Goal: Contribute content: Add original content to the website for others to see

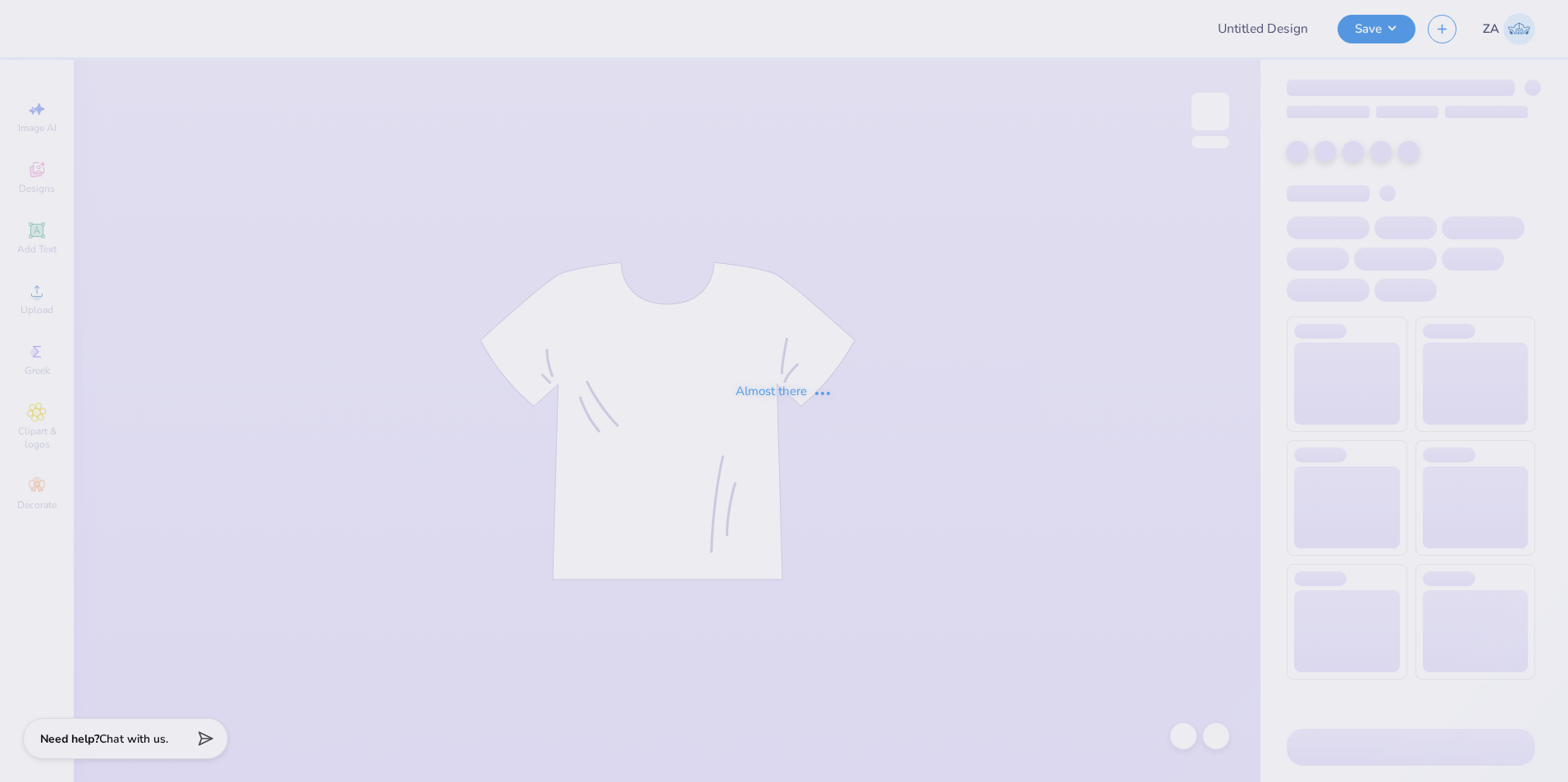
type input "[PERSON_NAME] Bid Day"
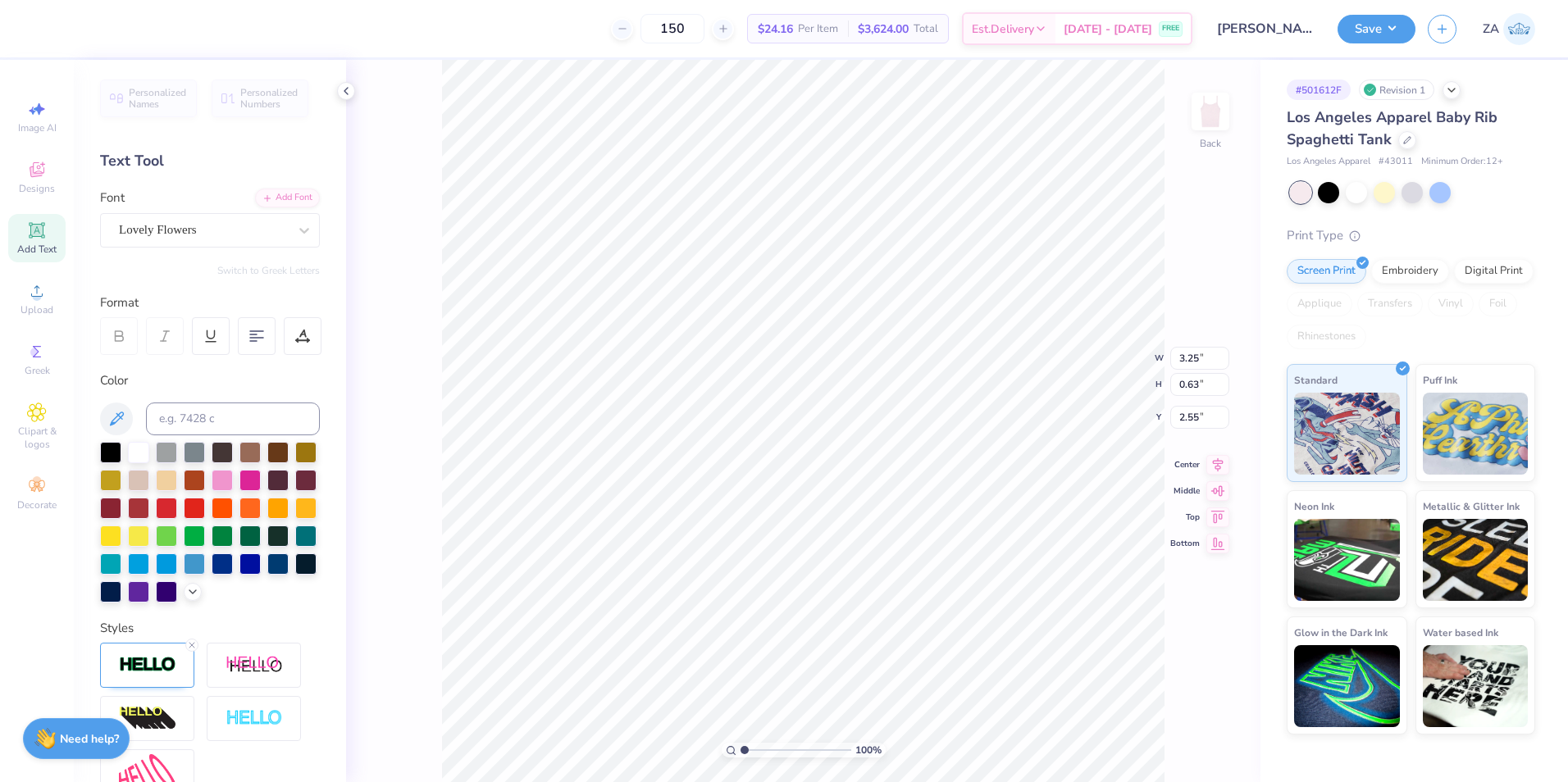
type input "4.00"
type input "1.18"
type input "2.00"
click at [43, 284] on icon at bounding box center [37, 291] width 20 height 20
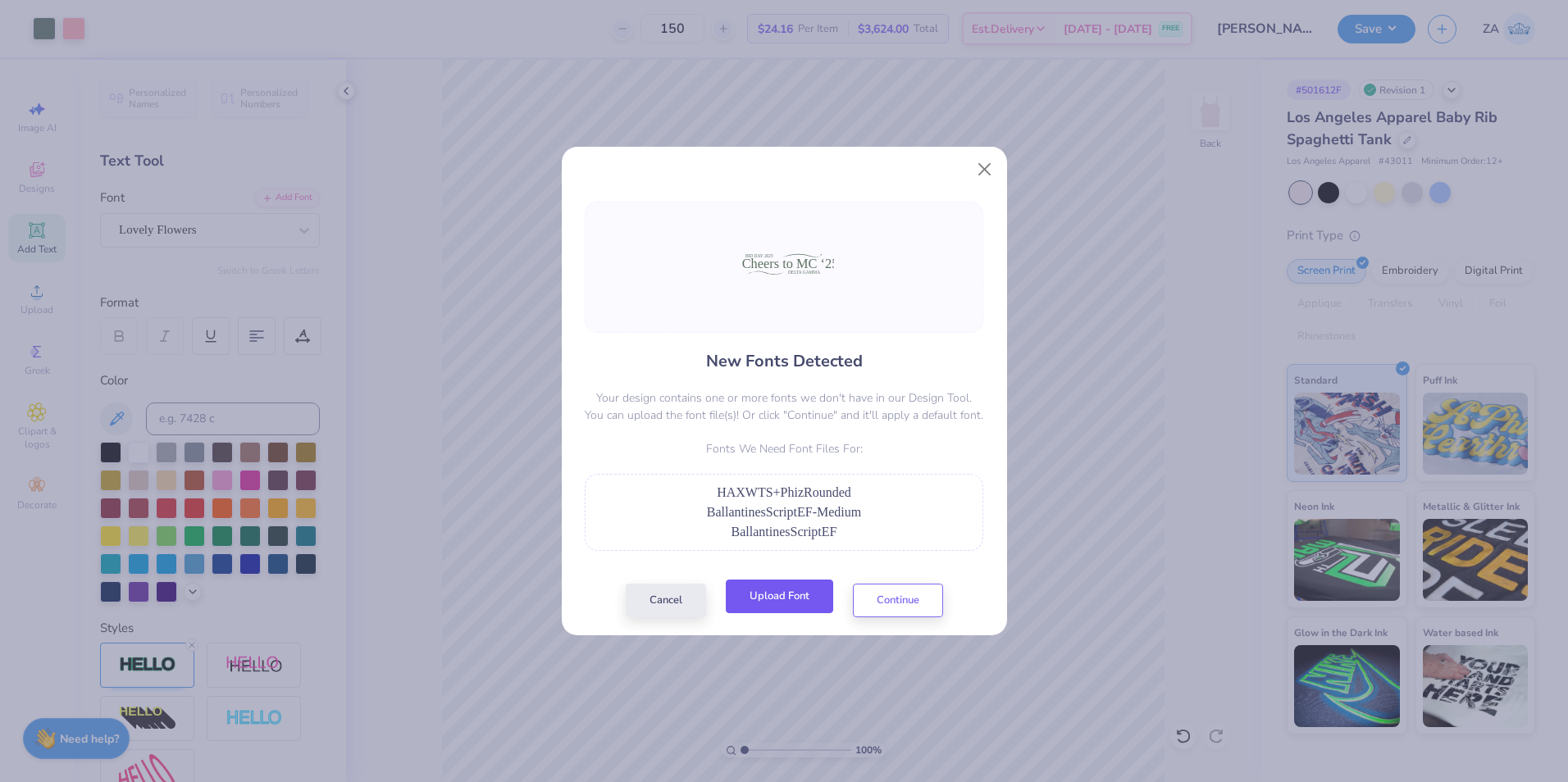
click at [805, 592] on button "Upload Font" at bounding box center [779, 596] width 108 height 34
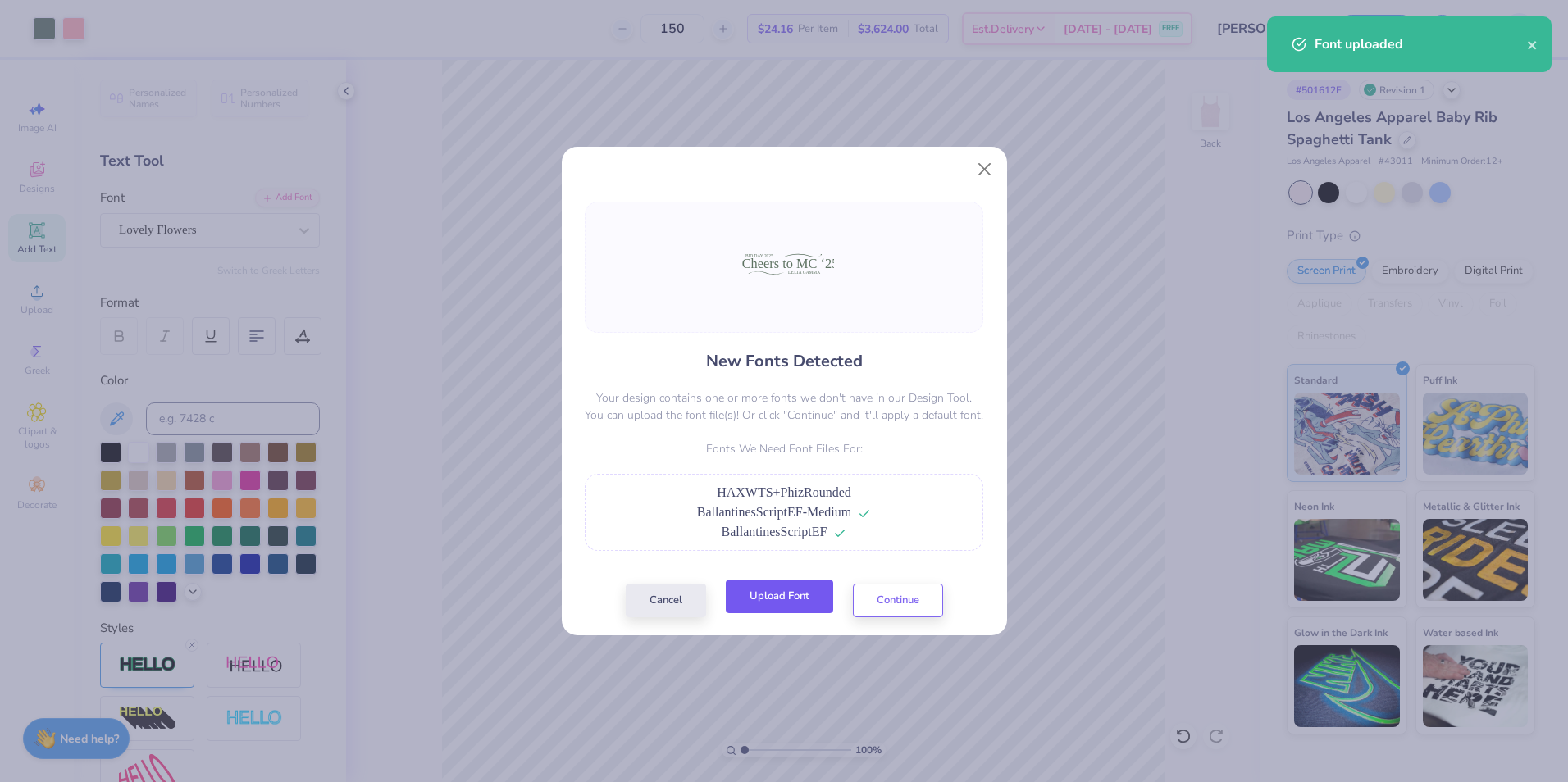
click at [749, 592] on button "Upload Font" at bounding box center [779, 596] width 108 height 34
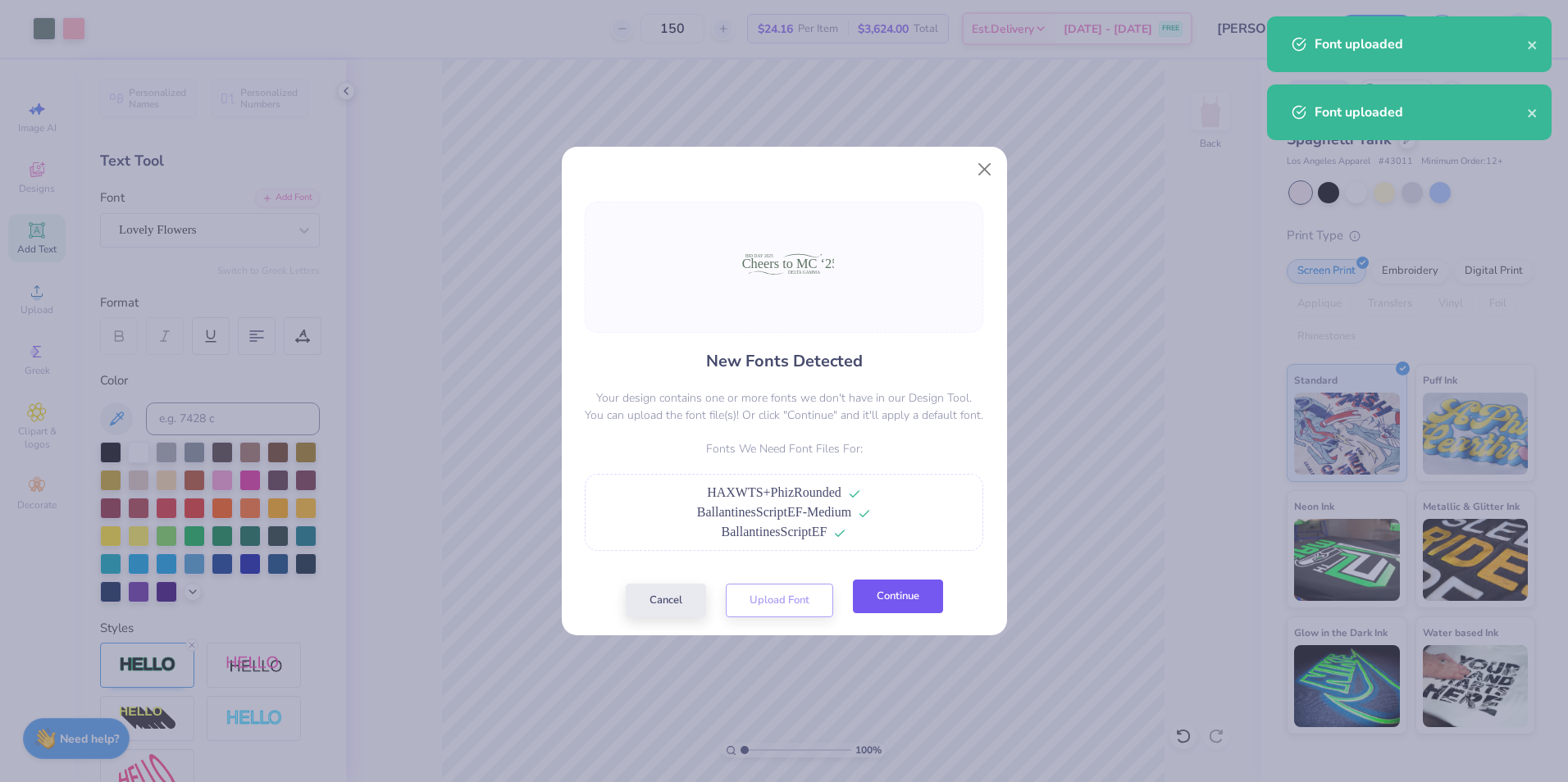
click at [895, 597] on button "Continue" at bounding box center [898, 596] width 90 height 34
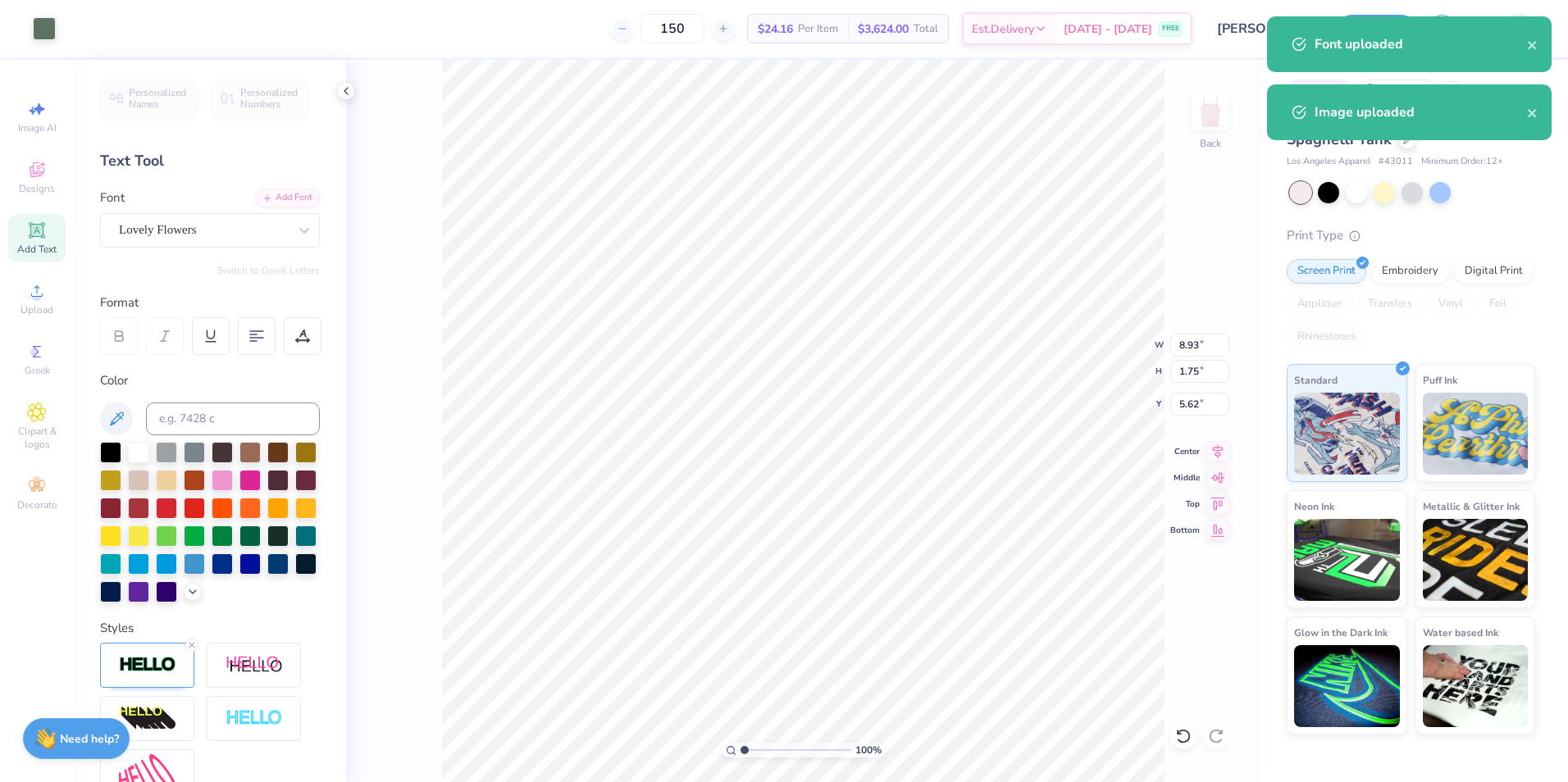
type input "6.49"
type input "1.28"
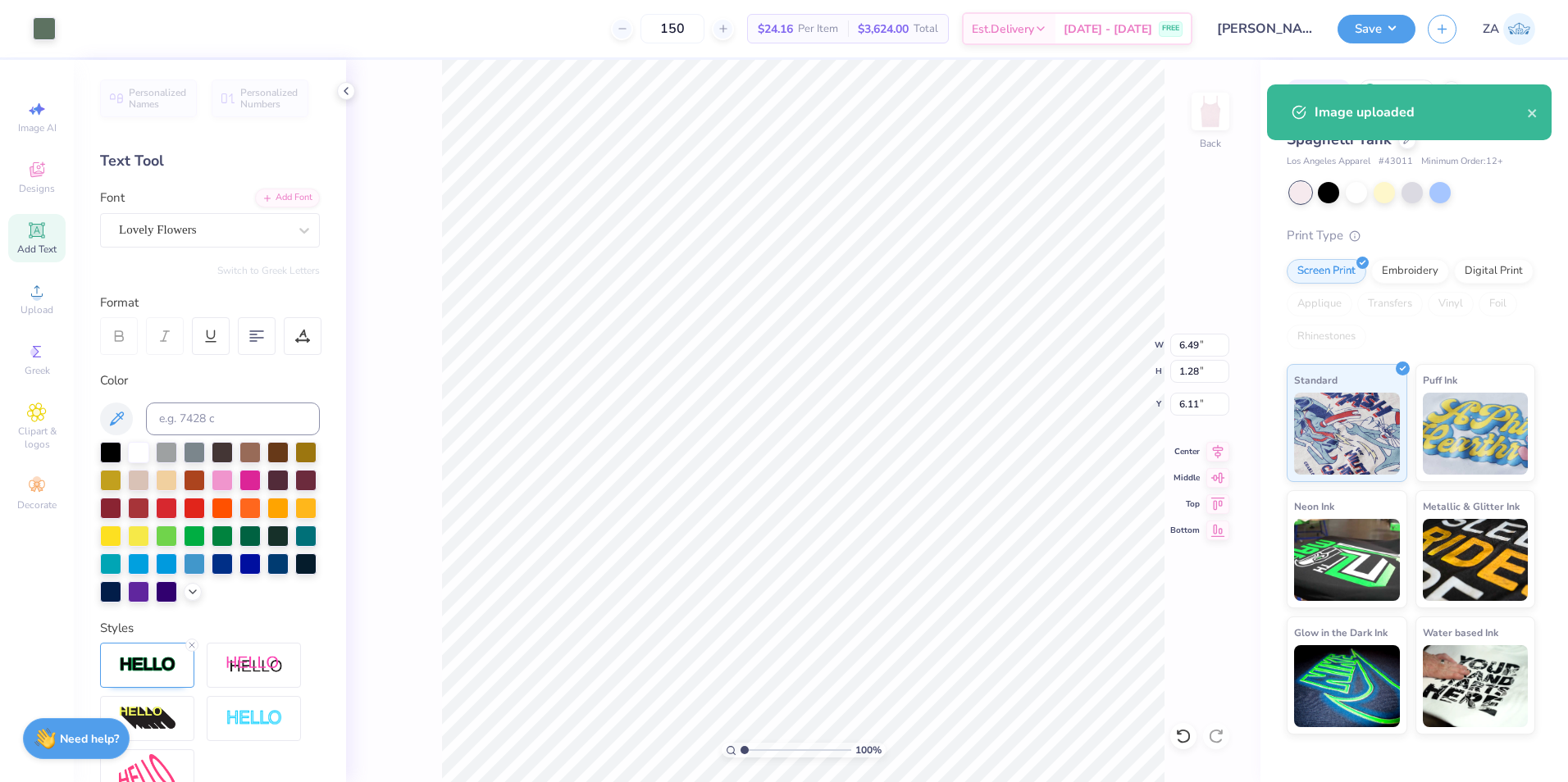
type input "4.64"
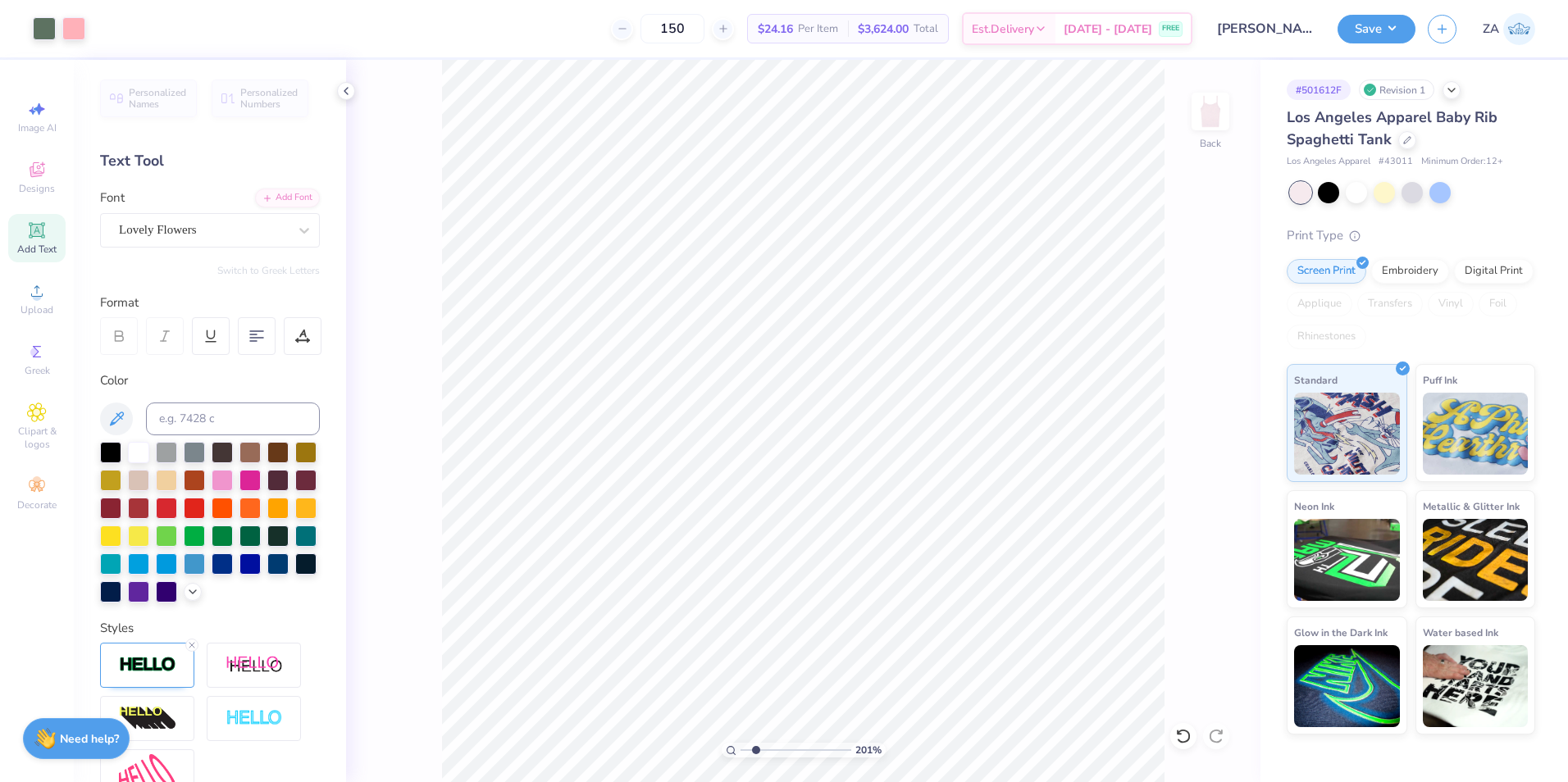
drag, startPoint x: 746, startPoint y: 750, endPoint x: 755, endPoint y: 747, distance: 9.5
type input "2.01"
click at [755, 747] on input "range" at bounding box center [796, 749] width 111 height 15
click at [815, 631] on li "Ungroup" at bounding box center [823, 634] width 128 height 32
type input "4.53"
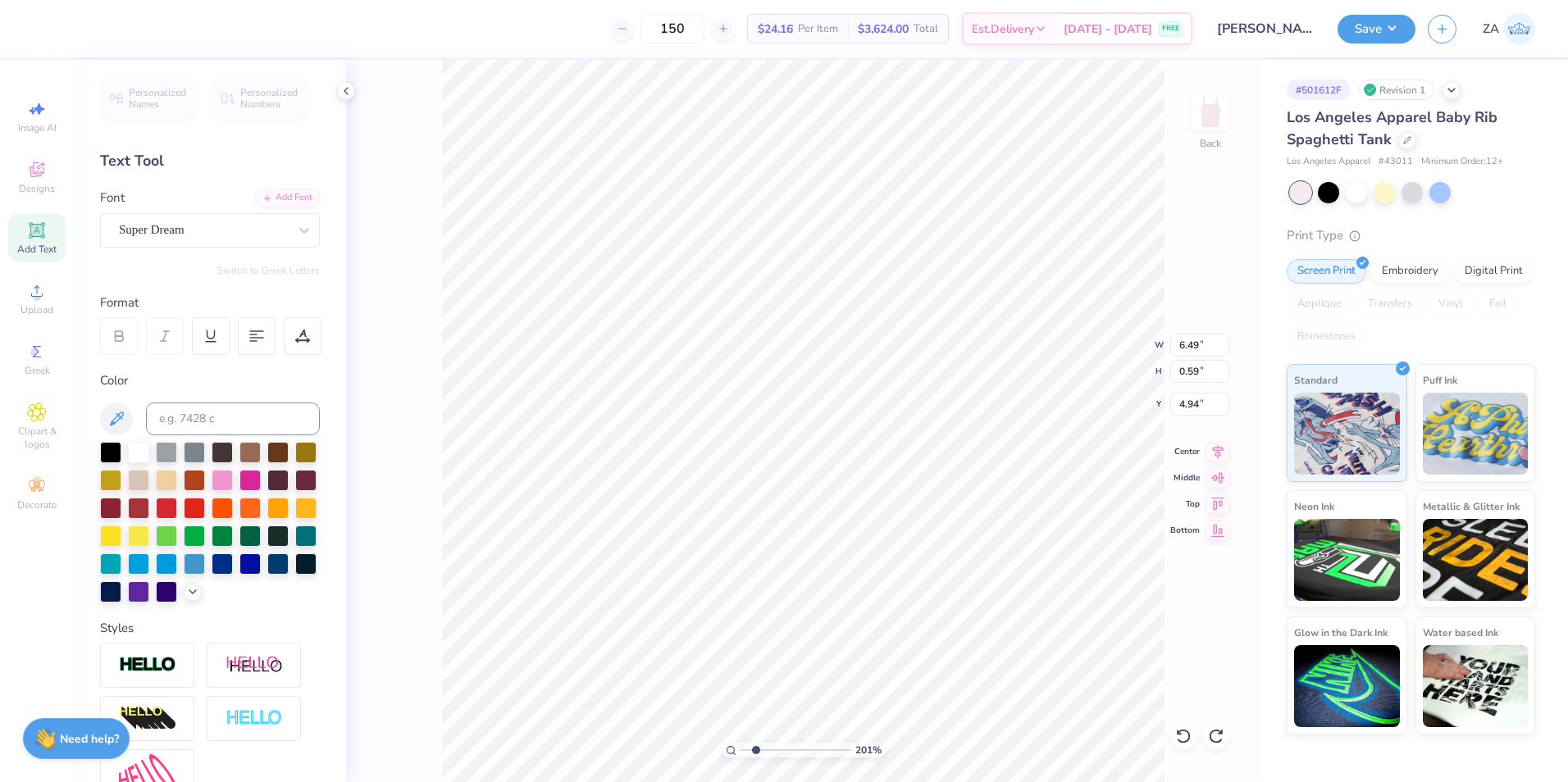
type input "1.28"
type input "4.64"
click at [742, 754] on li "Send to Back" at bounding box center [751, 762] width 128 height 32
click at [229, 235] on div "Super Dream" at bounding box center [203, 230] width 172 height 26
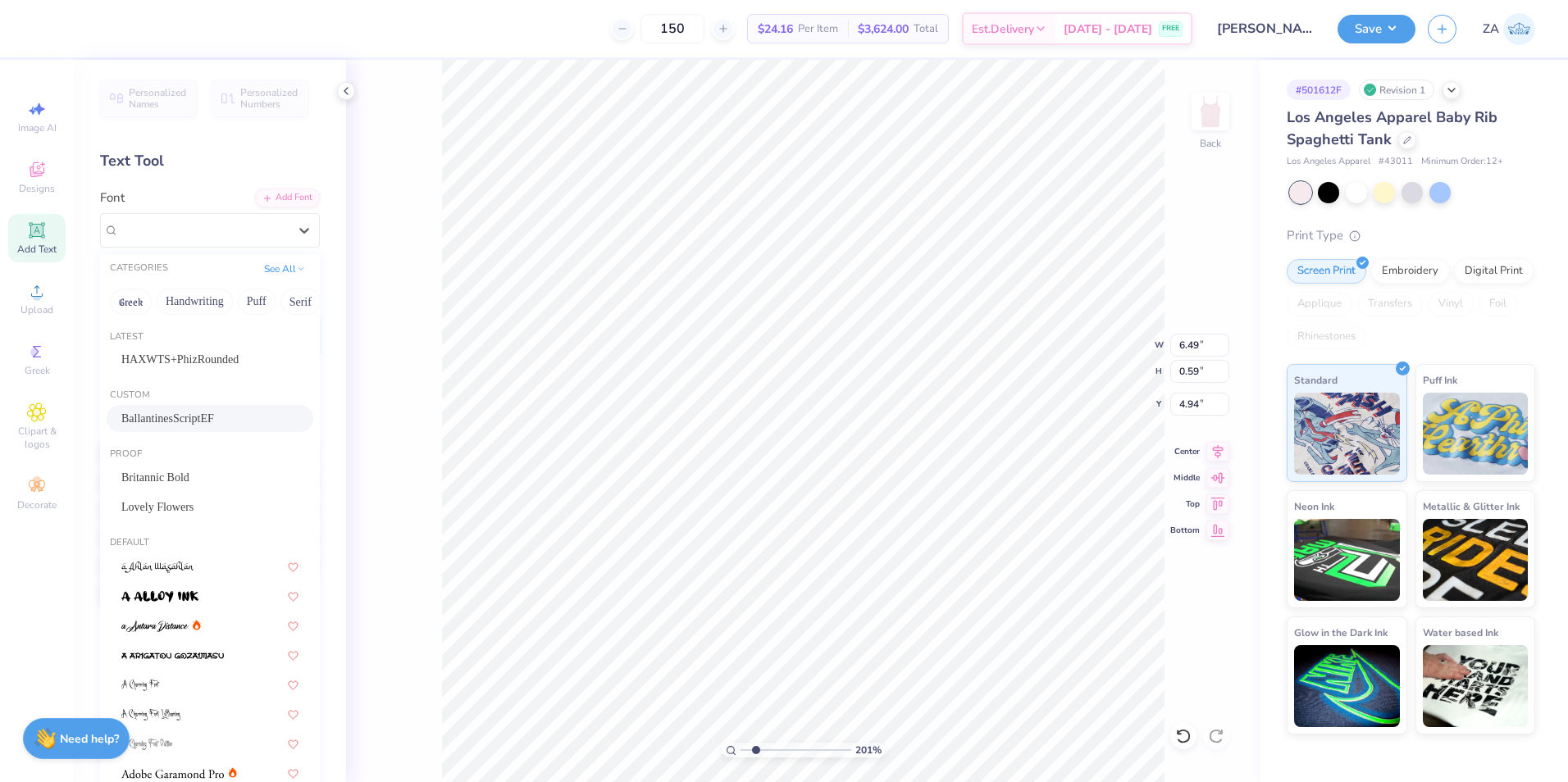
click at [195, 415] on span "BallantinesScriptEF" at bounding box center [168, 418] width 93 height 17
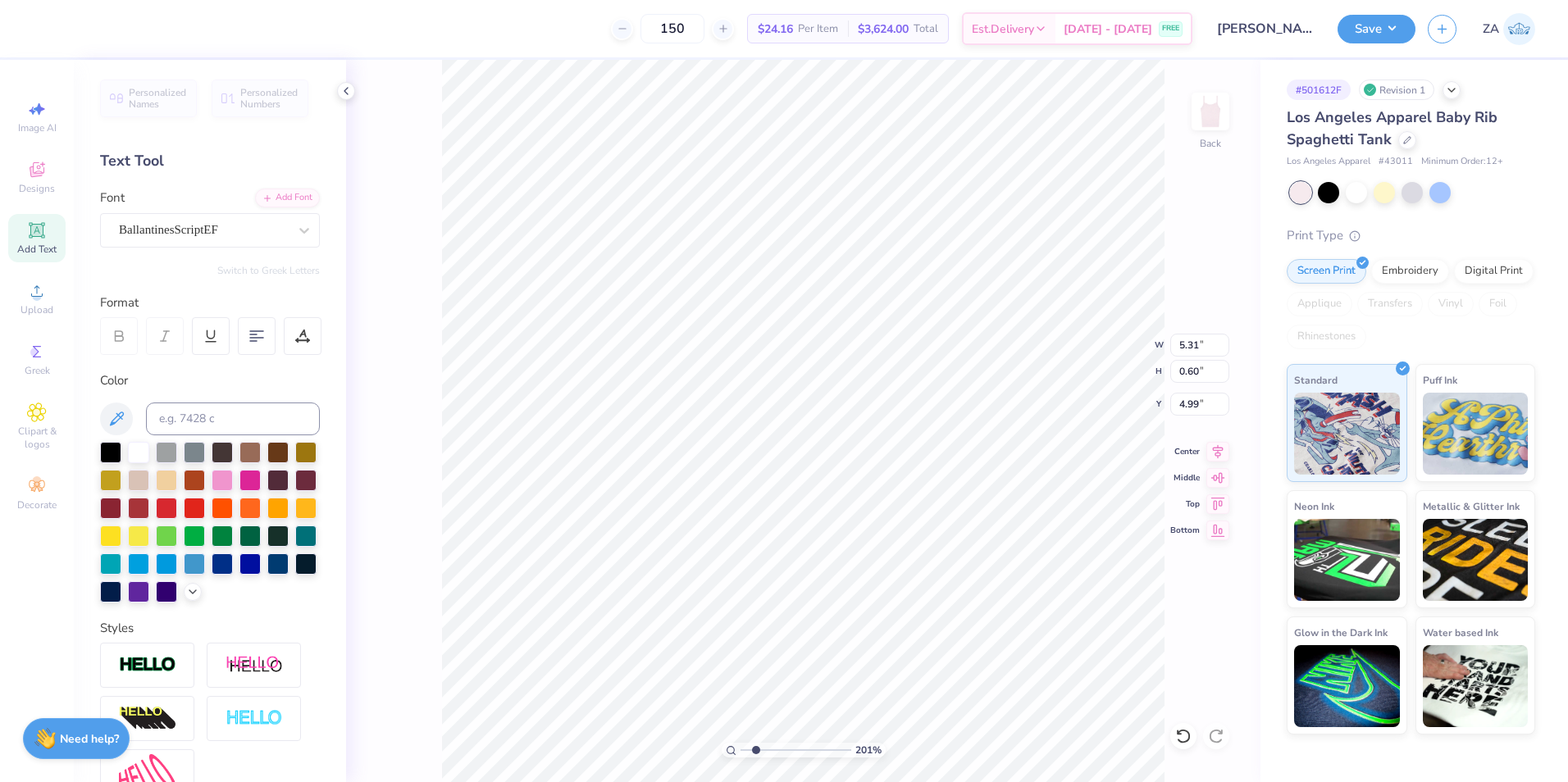
type input "5.31"
type input "0.60"
type input "4.98"
click at [266, 220] on div "Super Dream" at bounding box center [203, 230] width 172 height 26
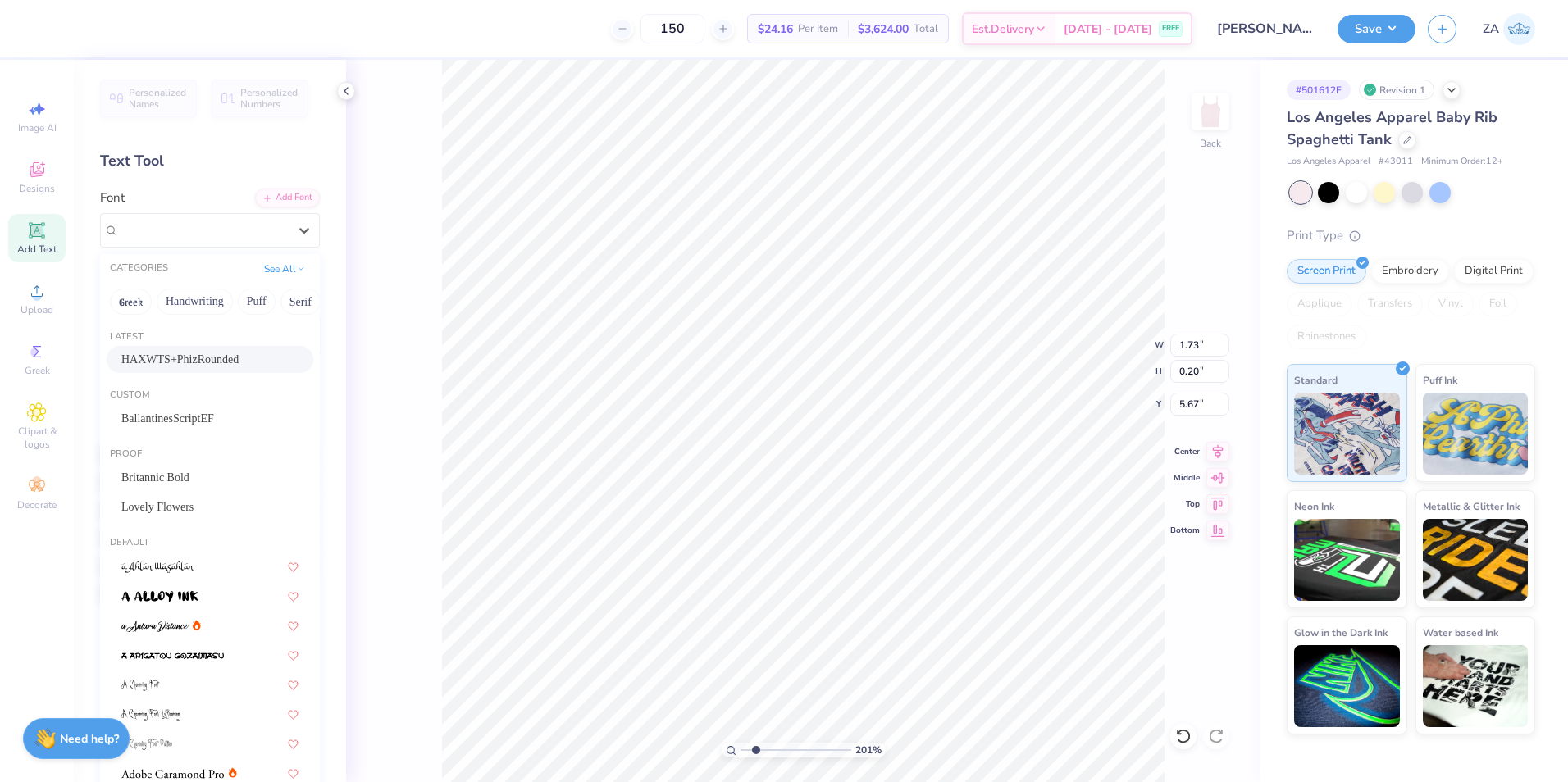
click at [227, 358] on span "HAXWTS+PhizRounded" at bounding box center [180, 358] width 118 height 17
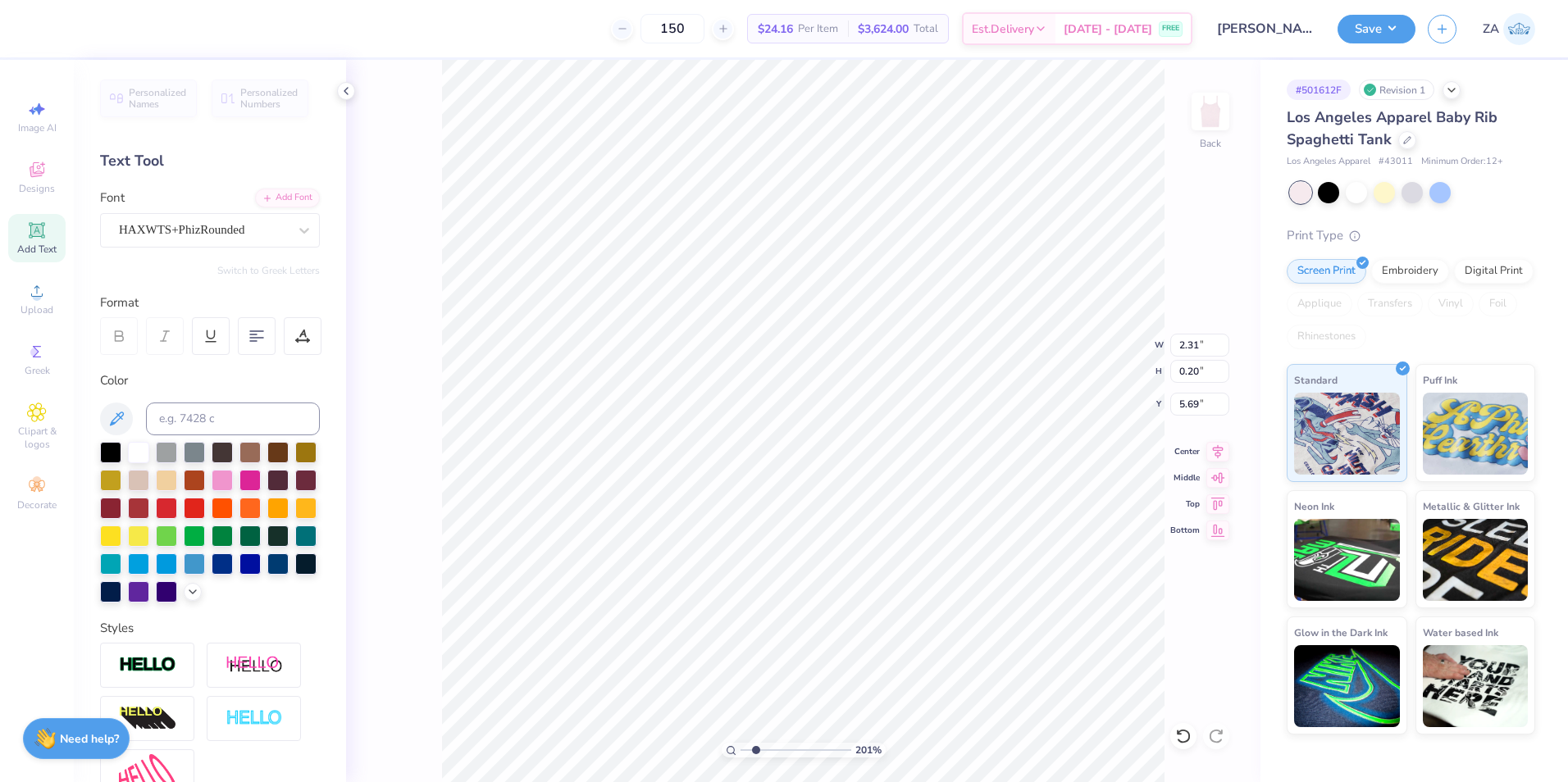
type input "2.31"
type input "5.71"
click at [230, 229] on div "Super Dream" at bounding box center [203, 230] width 172 height 26
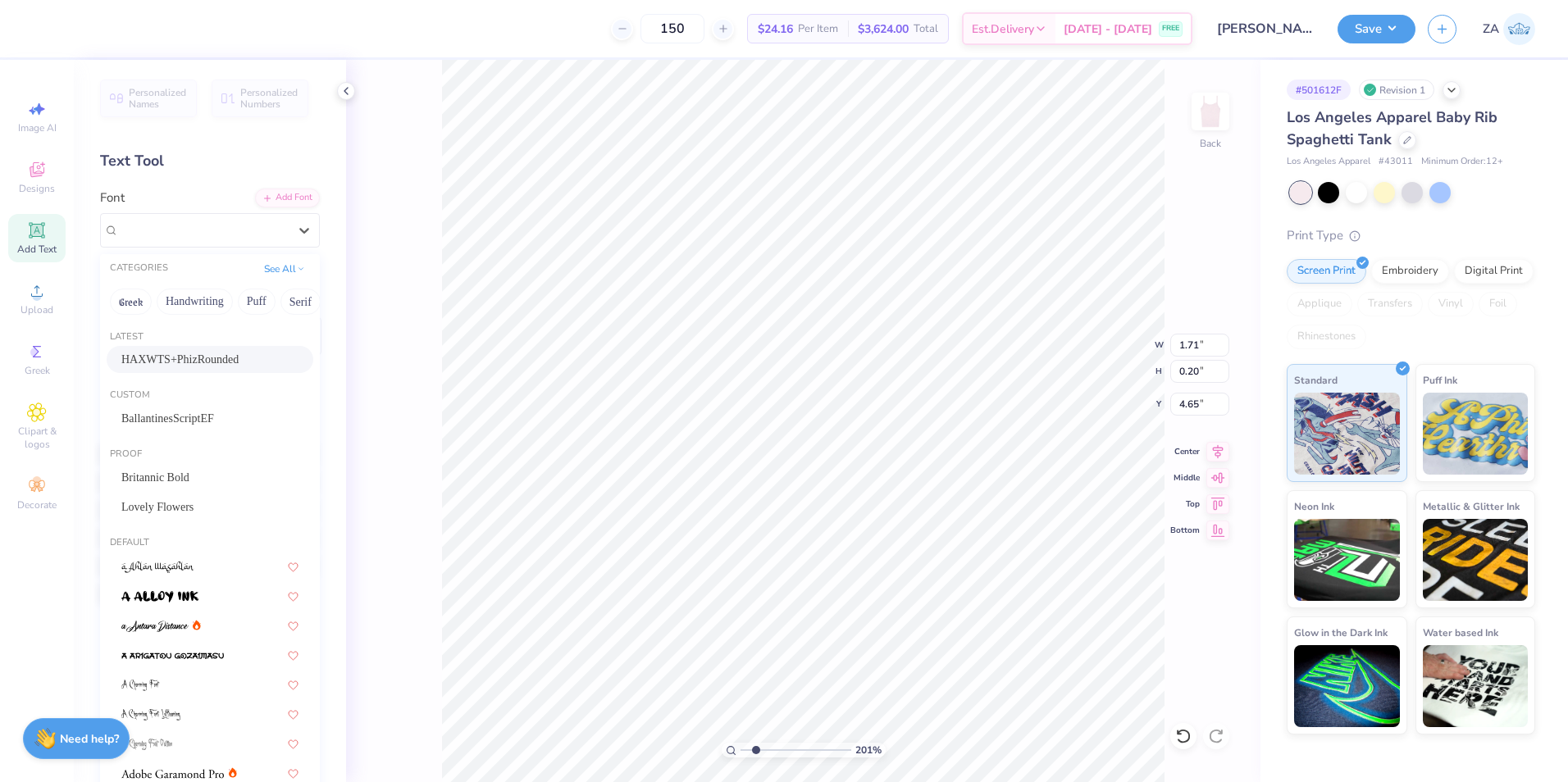
click at [225, 352] on span "HAXWTS+PhizRounded" at bounding box center [180, 358] width 118 height 17
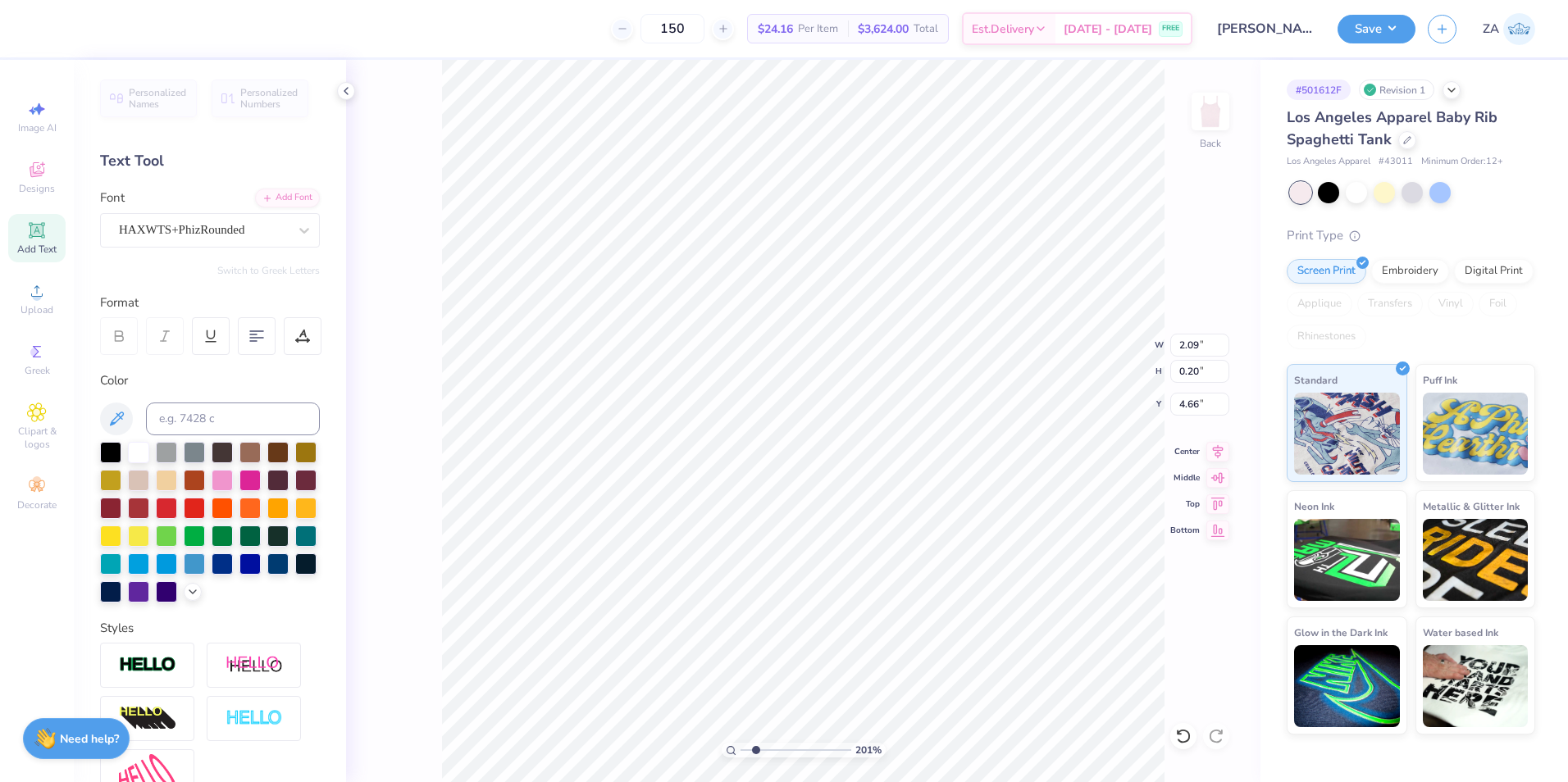
type input "2.09"
type input "4.66"
type input "4.53"
type input "1.28"
type input "4.64"
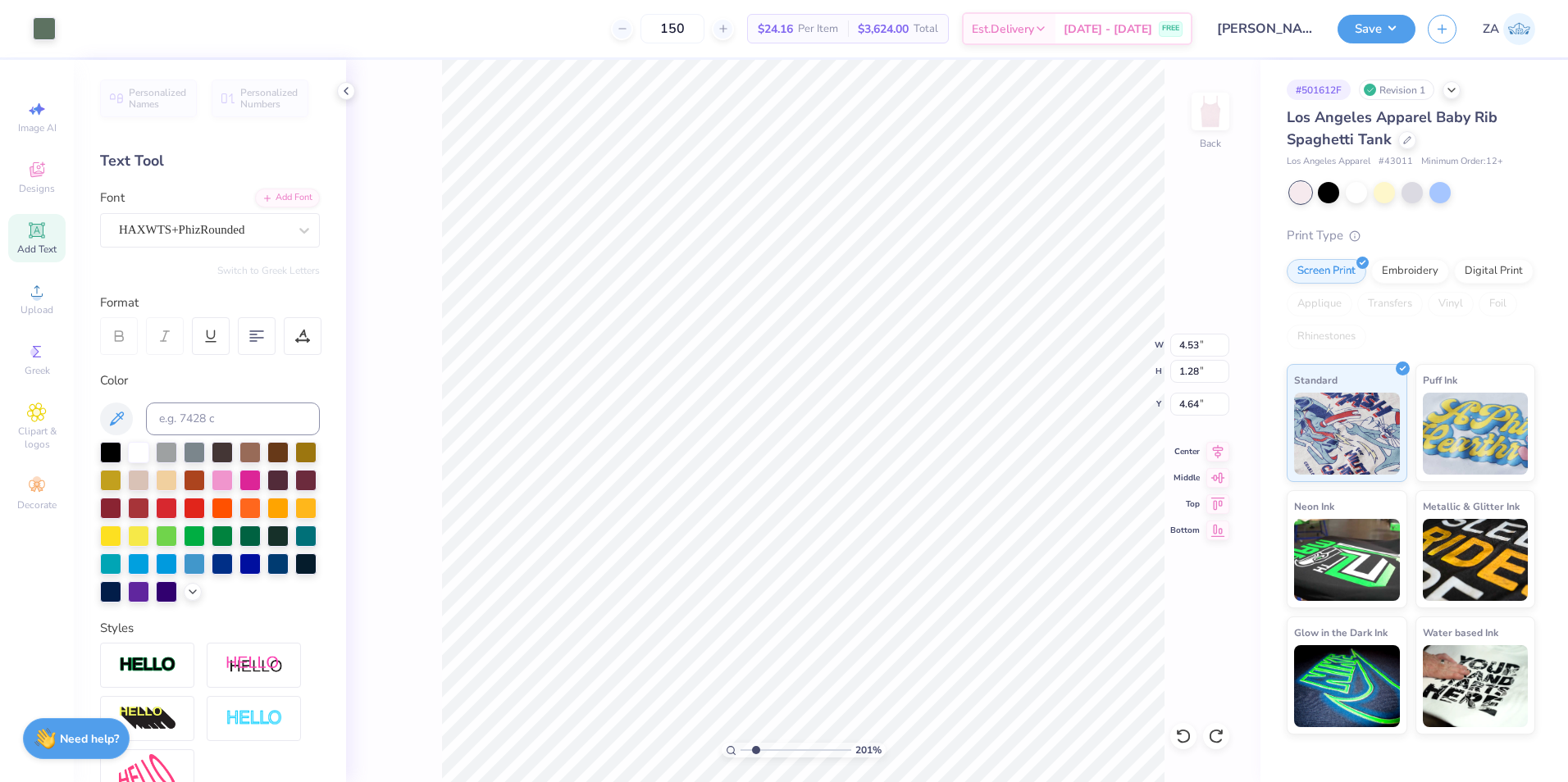
type input "2.09"
type input "0.20"
type input "4.70"
type input "1"
click at [741, 750] on input "range" at bounding box center [796, 749] width 111 height 15
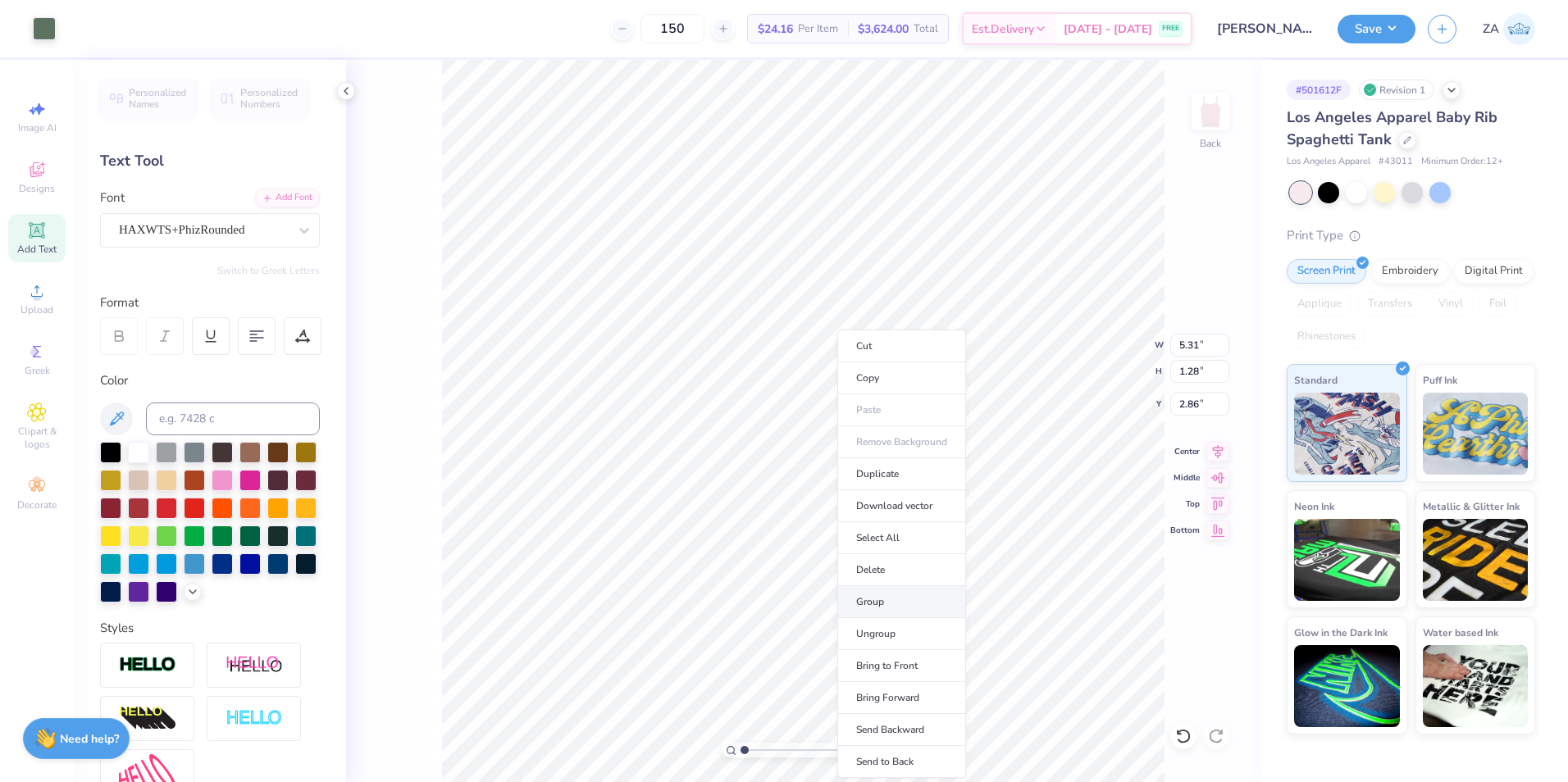
click at [877, 598] on li "Group" at bounding box center [902, 602] width 128 height 32
type input "2.10"
click at [1357, 13] on button "Save" at bounding box center [1376, 26] width 78 height 29
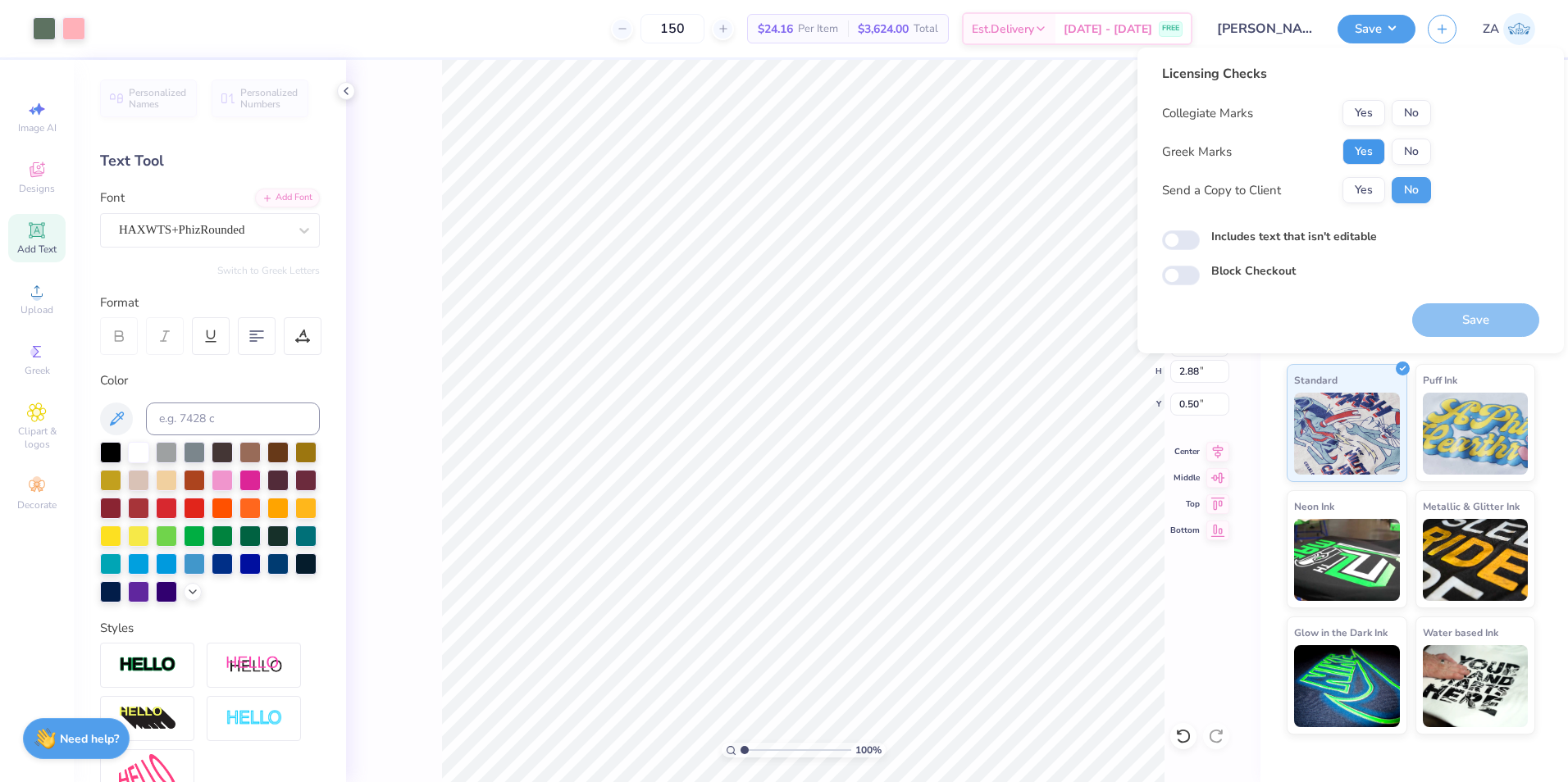
click at [1372, 152] on button "Yes" at bounding box center [1364, 151] width 42 height 27
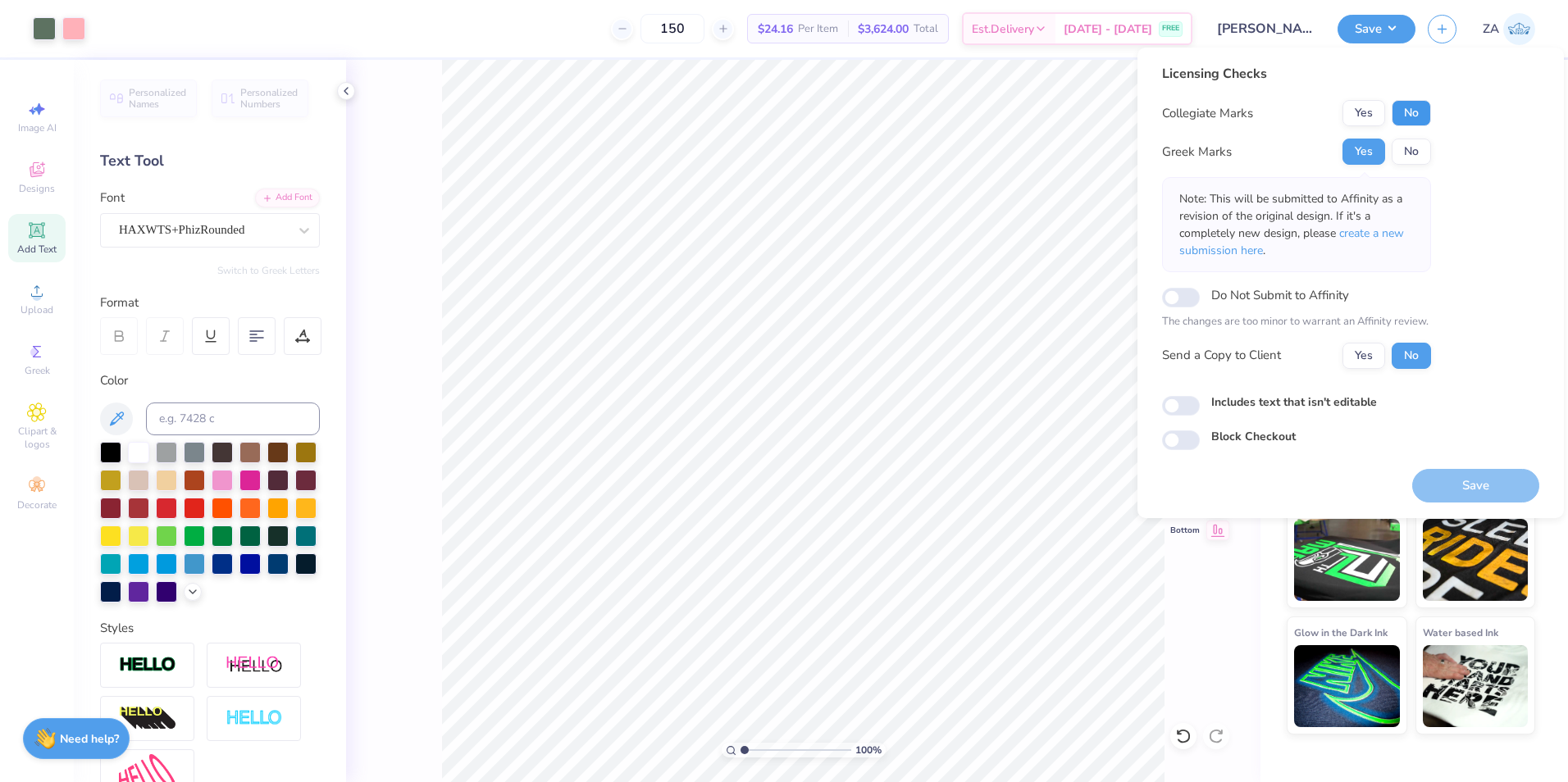
click at [1398, 118] on button "No" at bounding box center [1411, 113] width 39 height 27
click at [1450, 490] on button "Save" at bounding box center [1475, 486] width 127 height 34
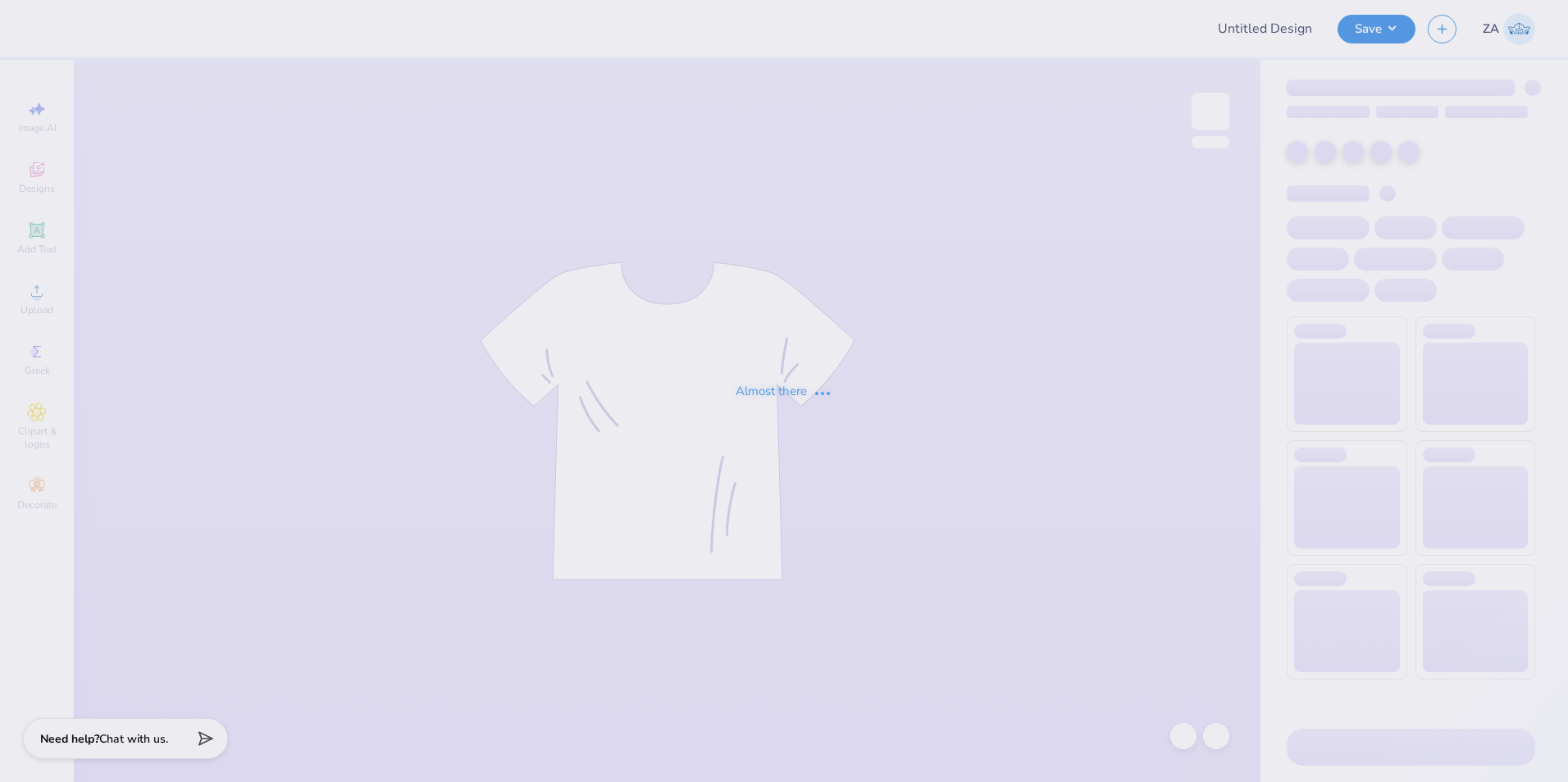
type input "AEPHI UIUC Hoodie"
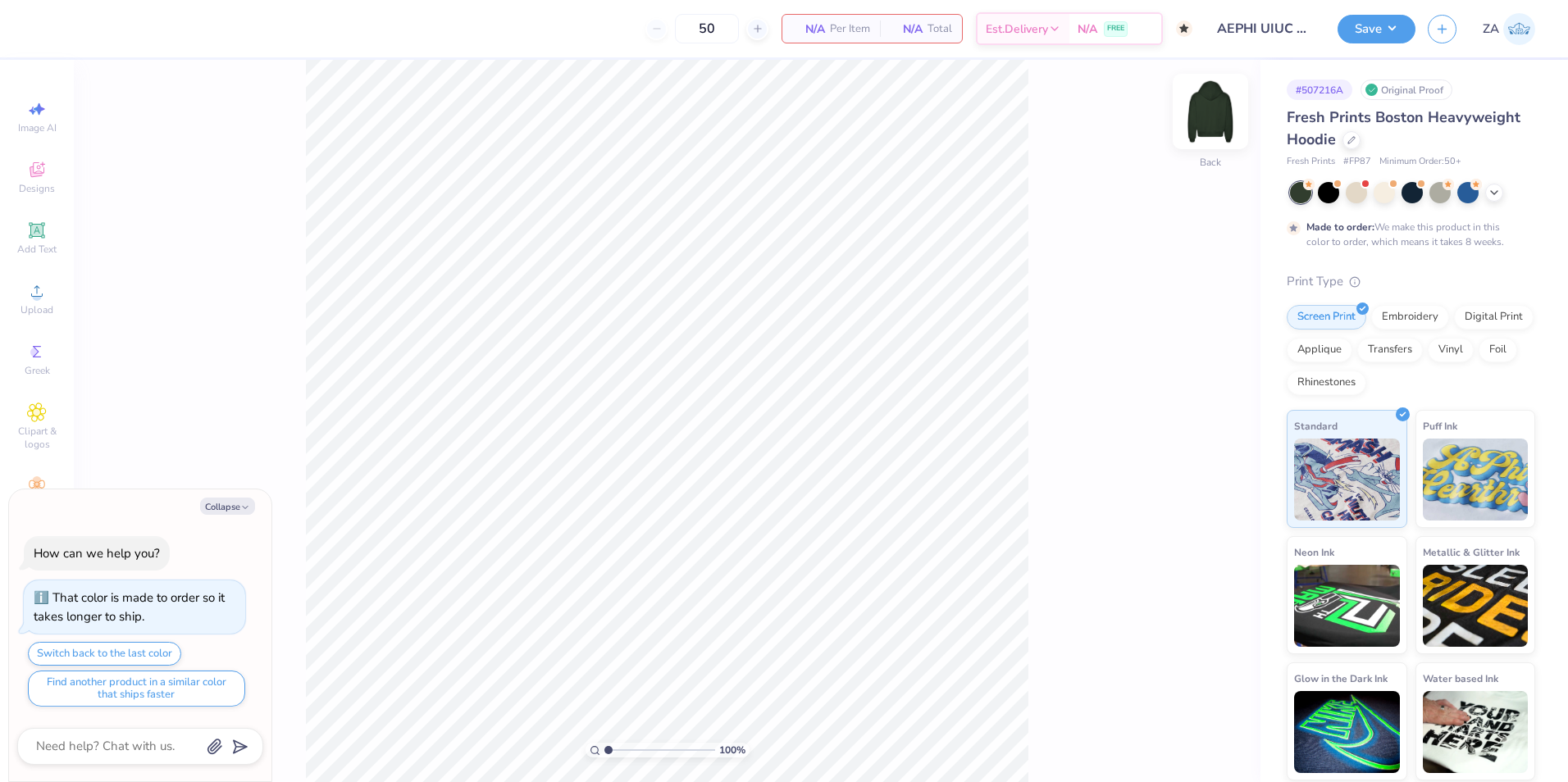
click at [1215, 155] on div "Back" at bounding box center [1211, 162] width 22 height 15
click at [1221, 139] on img at bounding box center [1211, 112] width 65 height 65
click at [1205, 119] on img at bounding box center [1211, 112] width 65 height 65
type textarea "x"
